Goal: Task Accomplishment & Management: Manage account settings

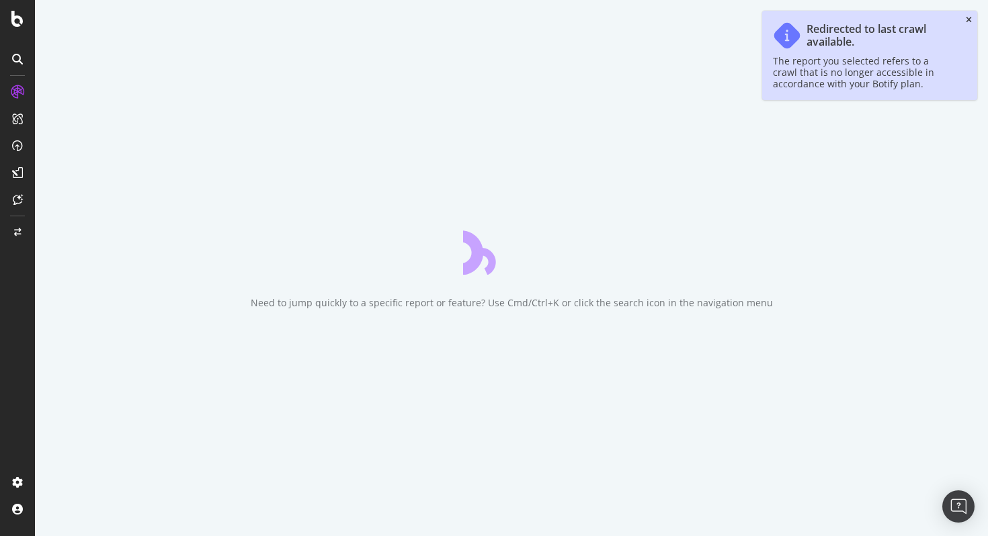
click at [965, 19] on icon "close toast" at bounding box center [968, 20] width 6 height 8
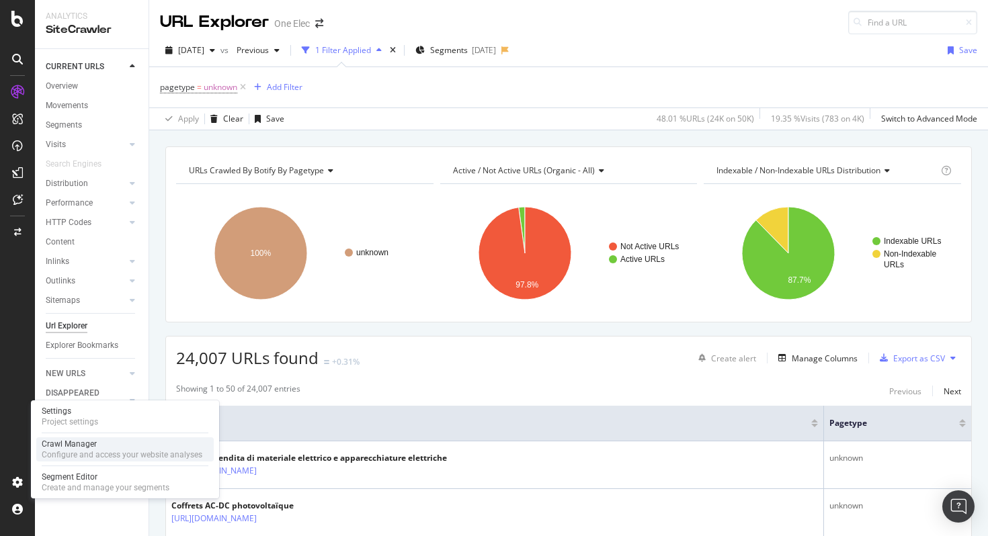
click at [101, 451] on div "Configure and access your website analyses" at bounding box center [122, 454] width 161 height 11
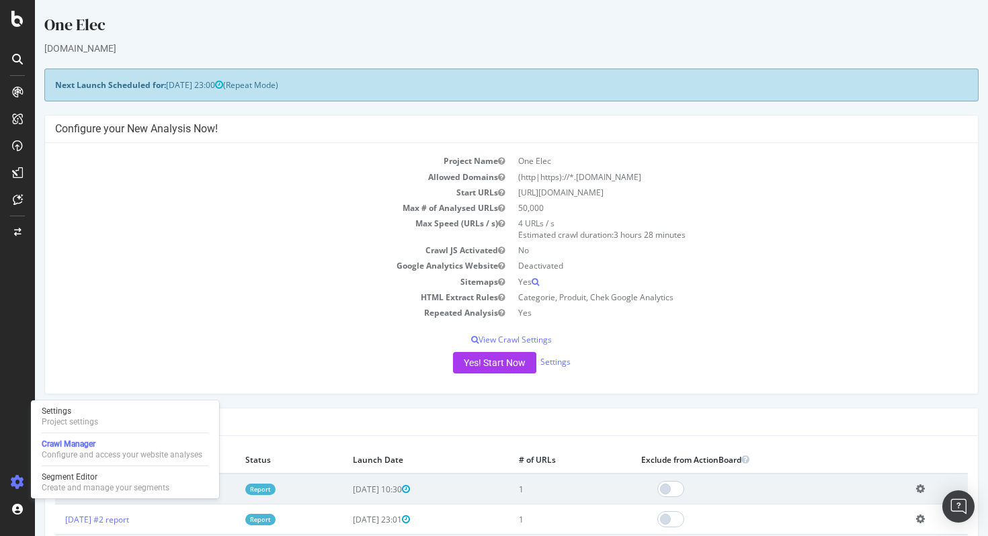
click at [267, 312] on td "Repeated Analysis" at bounding box center [283, 312] width 456 height 15
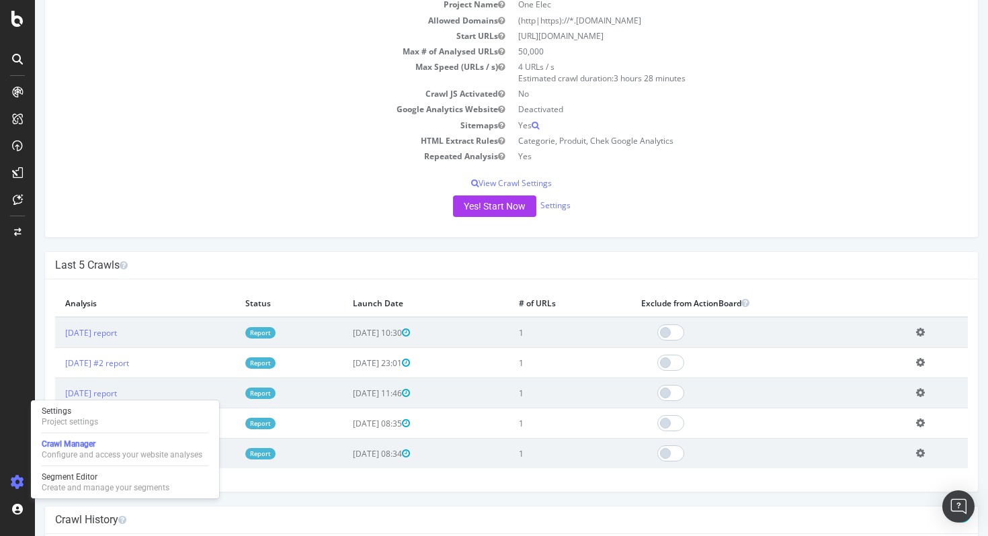
scroll to position [161, 0]
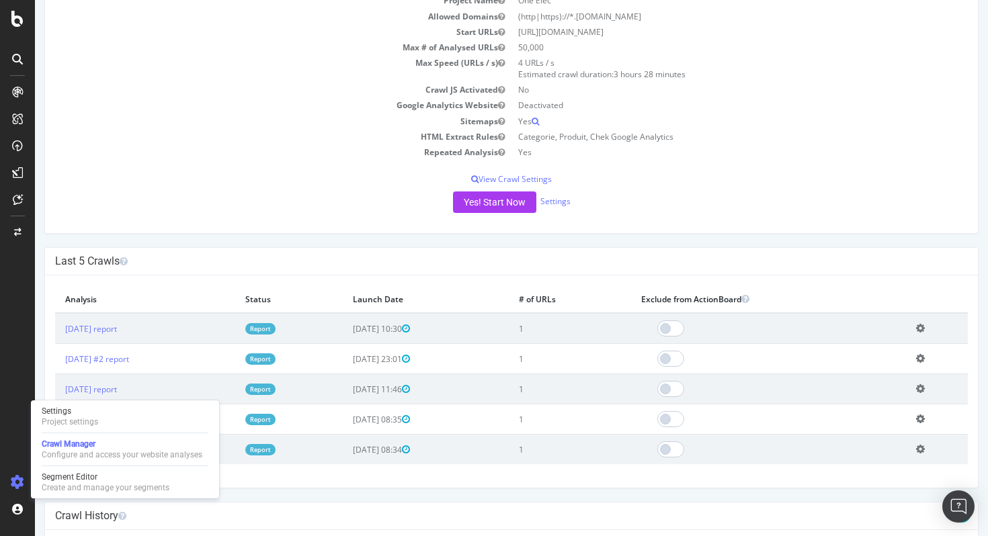
click at [227, 255] on h4 "Last 5 Crawls" at bounding box center [511, 261] width 912 height 13
click at [157, 169] on div "Project Name One Elec Allowed Domains (http|https)://*.[DOMAIN_NAME] Start URLs…" at bounding box center [511, 108] width 932 height 251
click at [254, 221] on div "Project Name One Elec Allowed Domains (http|https)://*.[DOMAIN_NAME] Start URLs…" at bounding box center [511, 108] width 932 height 251
click at [554, 202] on link "Settings" at bounding box center [555, 201] width 30 height 11
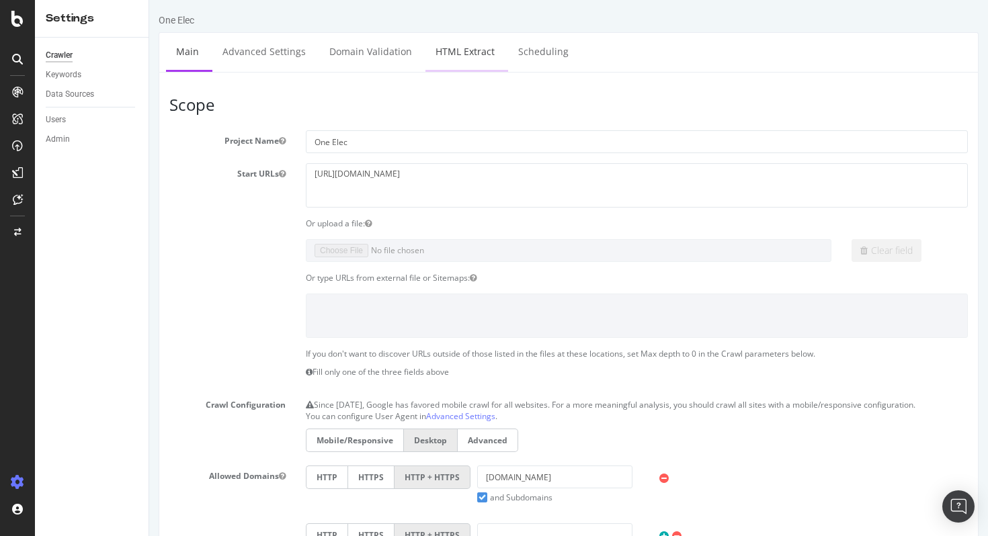
click at [498, 54] on li "HTML Extract" at bounding box center [466, 52] width 83 height 39
click at [524, 54] on link "Scheduling" at bounding box center [543, 51] width 71 height 37
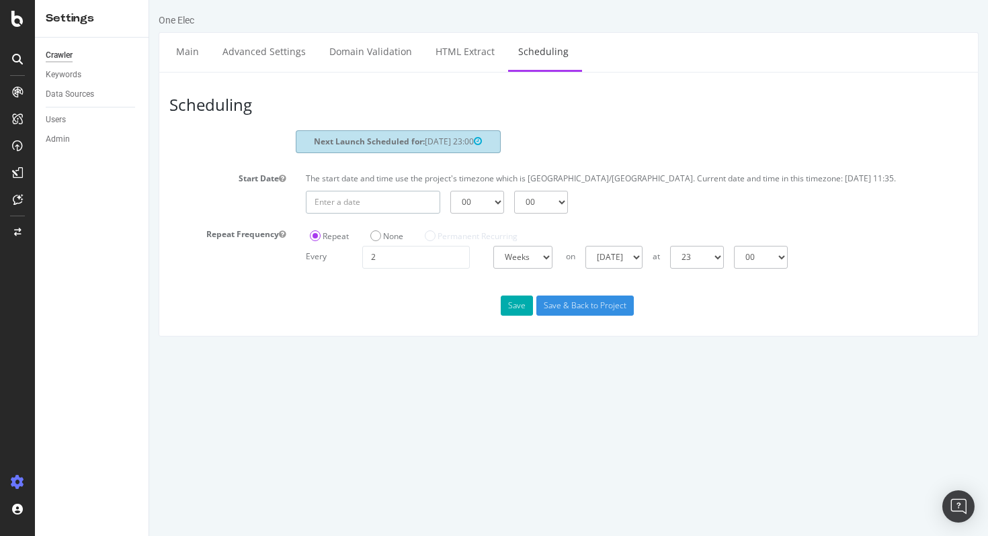
type input "[DATE]"
click at [415, 214] on input "[DATE]" at bounding box center [373, 202] width 134 height 23
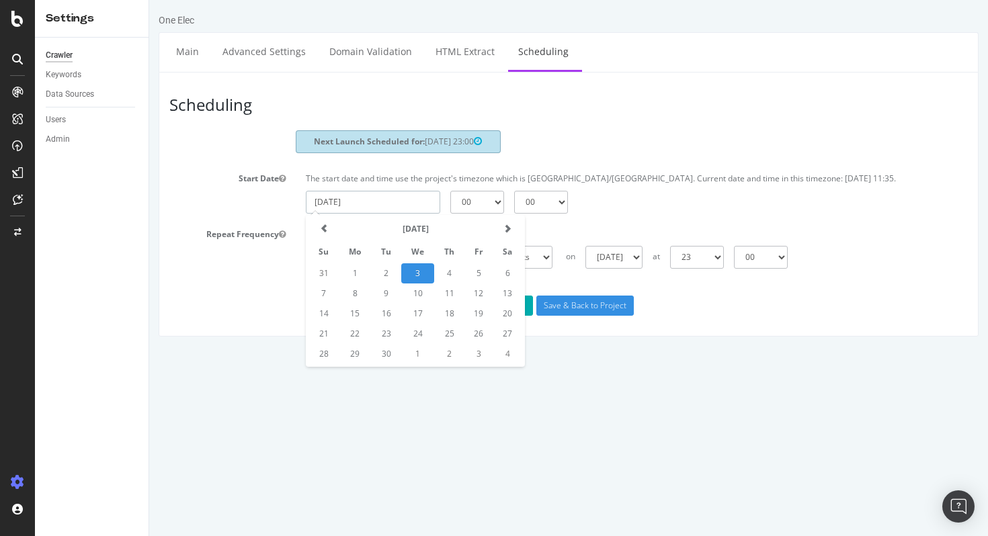
click at [420, 284] on td "3" at bounding box center [417, 273] width 33 height 20
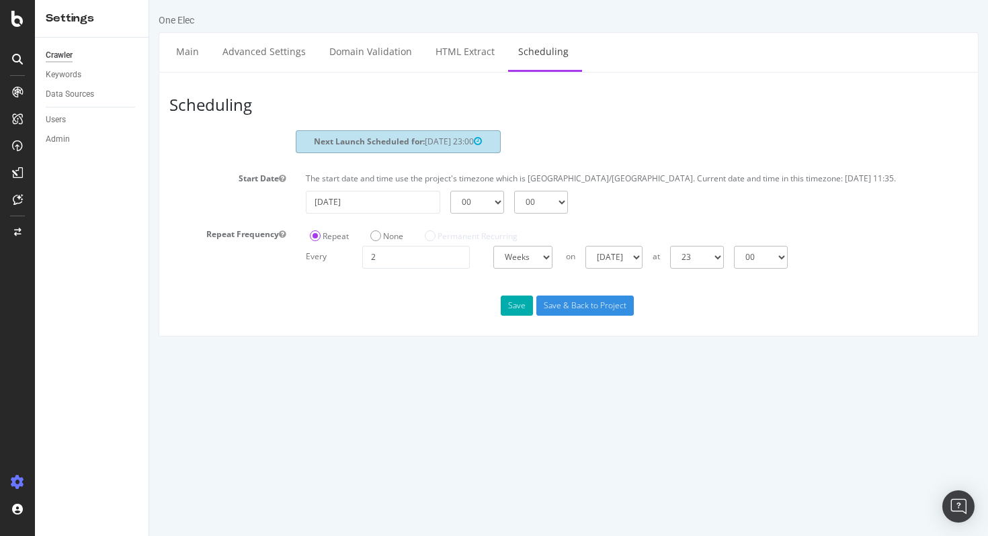
click at [480, 226] on section "Next Launch Scheduled for: [DATE] 23:00 Start Date The start date and time use …" at bounding box center [568, 199] width 798 height 138
click at [482, 214] on select "00 01 02 03 04 05 06 07 08 09 10 11 12 13 14 15 16 17 18 19 20 21 22 23" at bounding box center [477, 202] width 54 height 23
select select "14"
click at [450, 202] on select "00 01 02 03 04 05 06 07 08 09 10 11 12 13 14 15 16 17 18 19 20 21 22 23" at bounding box center [477, 202] width 54 height 23
click at [574, 174] on section "Next Launch Scheduled for: [DATE] 23:00 Start Date The start date and time use …" at bounding box center [568, 199] width 798 height 138
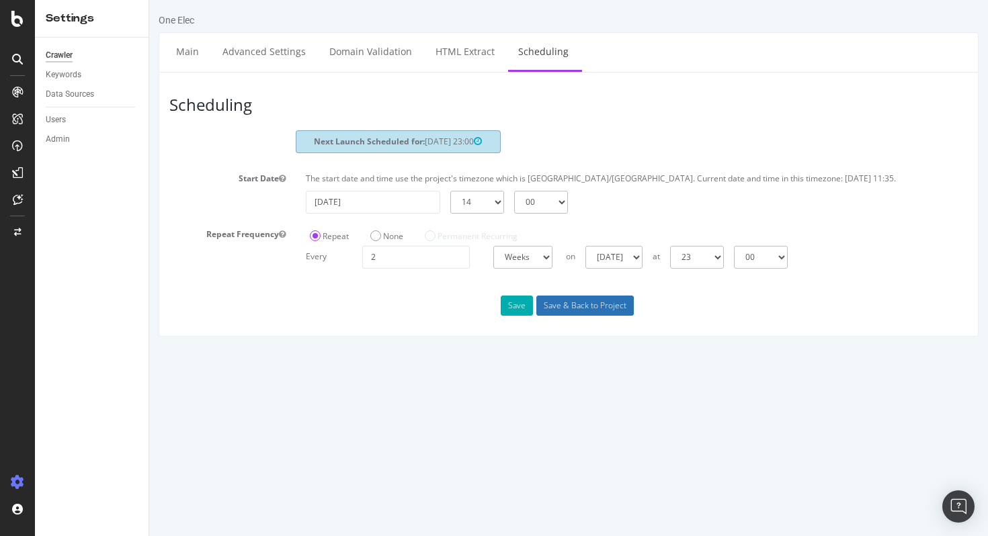
click at [574, 316] on input "Save & Back to Project" at bounding box center [584, 306] width 97 height 20
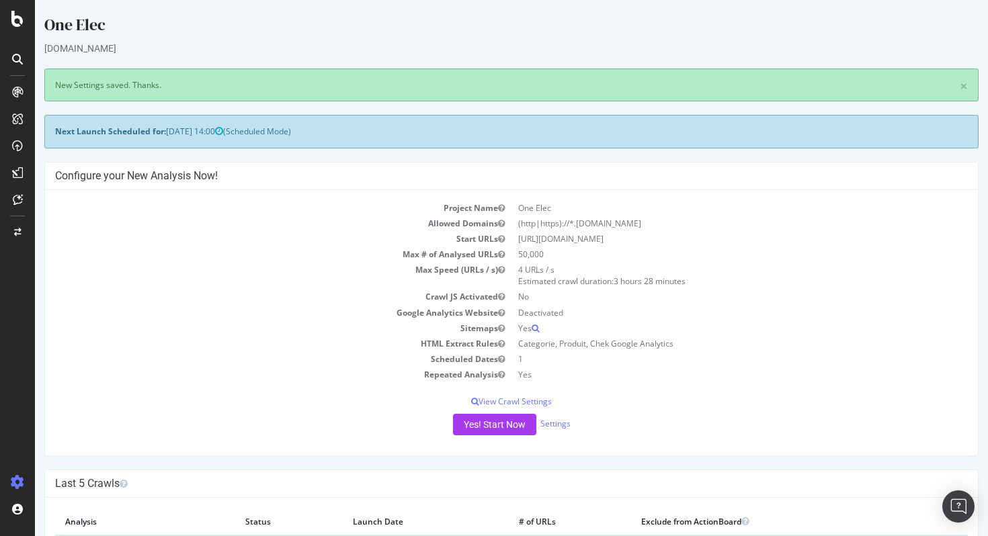
click at [270, 311] on td "Google Analytics Website" at bounding box center [283, 312] width 456 height 15
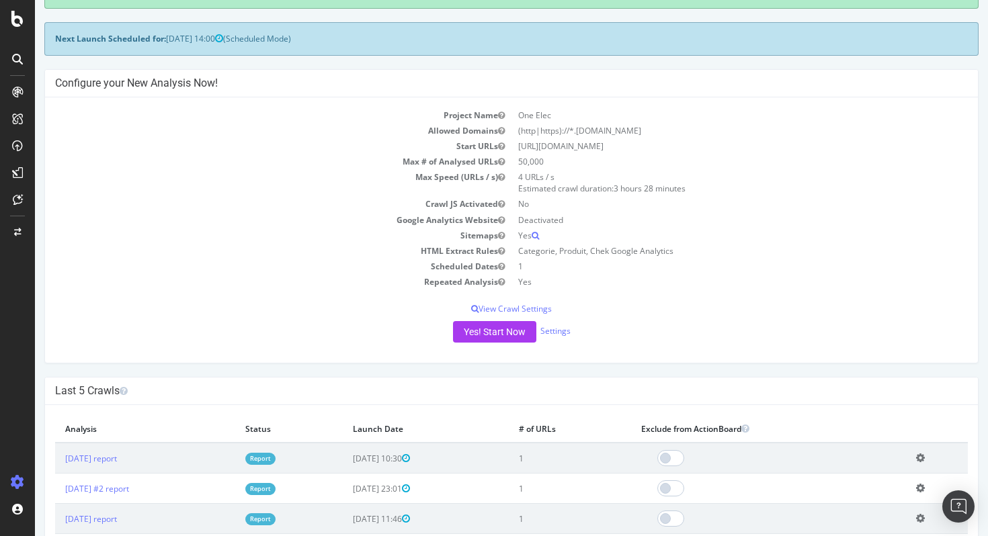
scroll to position [114, 0]
